Goal: Register for event/course

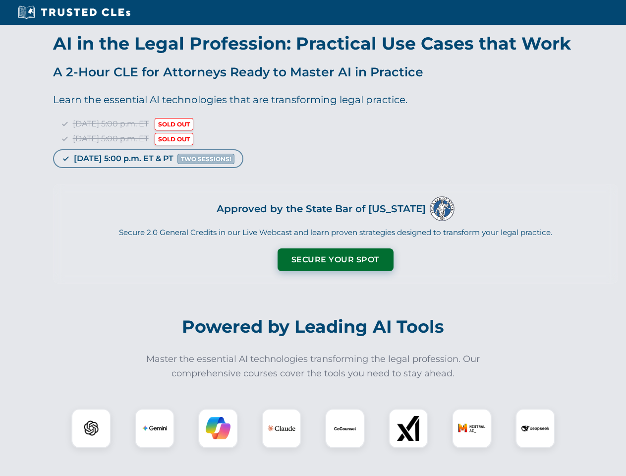
click at [335, 260] on button "Secure Your Spot" at bounding box center [336, 259] width 116 height 23
click at [91, 428] on img at bounding box center [91, 428] width 29 height 29
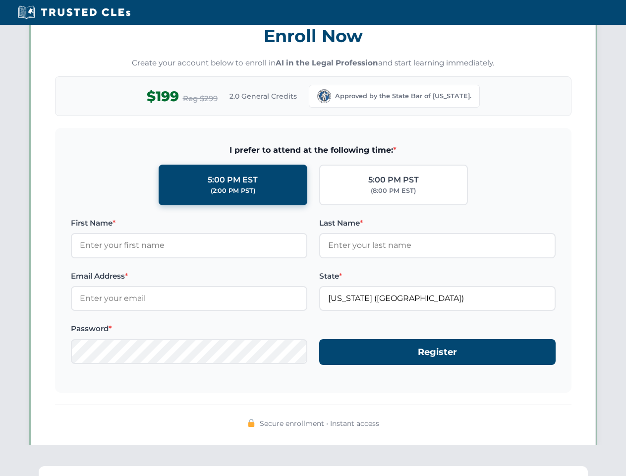
click at [282, 428] on span "Secure enrollment • Instant access" at bounding box center [319, 423] width 119 height 11
click at [345, 428] on span "Secure enrollment • Instant access" at bounding box center [319, 423] width 119 height 11
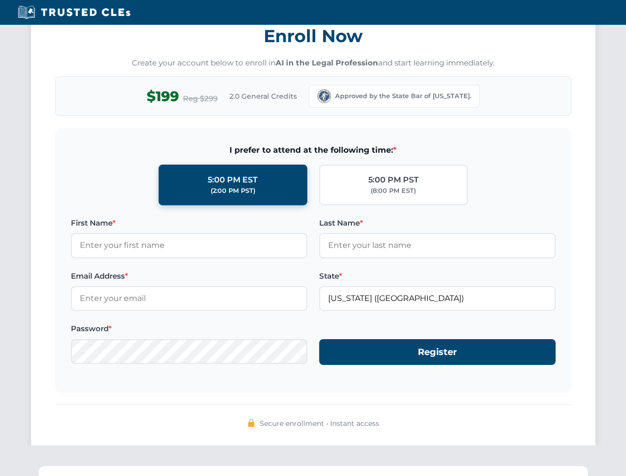
click at [409, 428] on div "Secure enrollment • Instant access" at bounding box center [313, 423] width 517 height 13
click at [472, 428] on div "Secure enrollment • Instant access" at bounding box center [313, 423] width 517 height 13
click at [535, 428] on div "Secure enrollment • Instant access" at bounding box center [313, 423] width 517 height 13
